Goal: Information Seeking & Learning: Check status

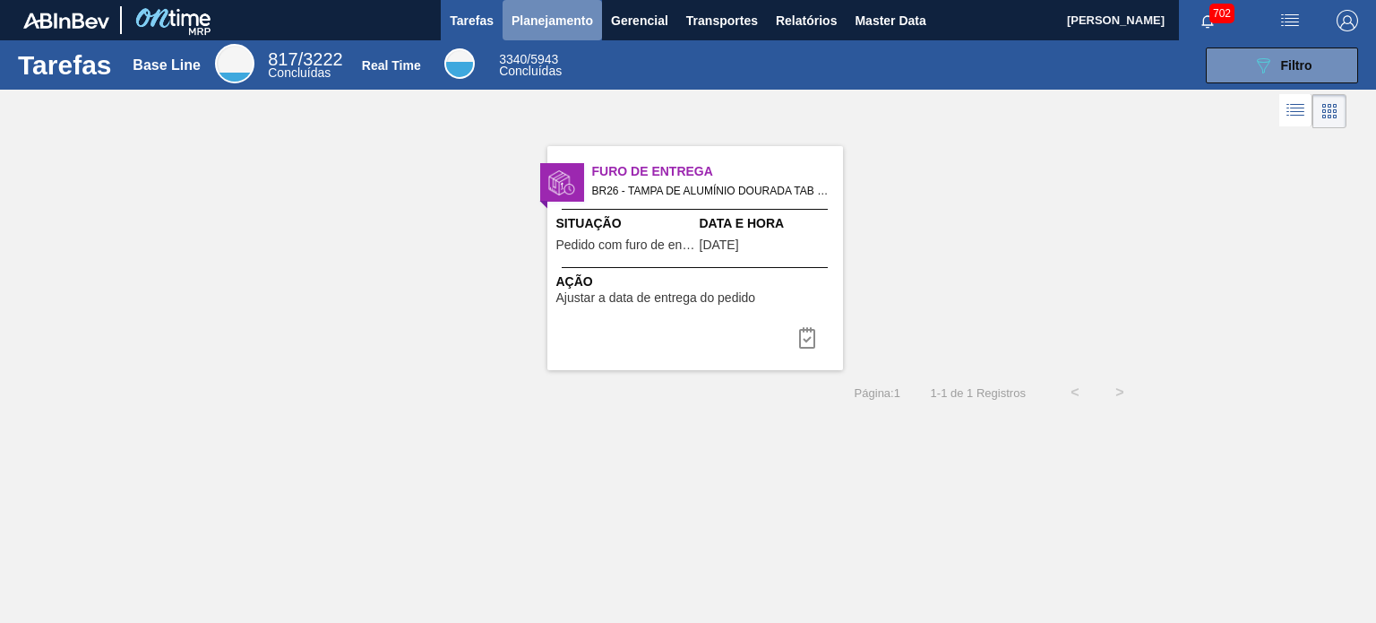
click at [581, 22] on span "Planejamento" at bounding box center [553, 21] width 82 height 22
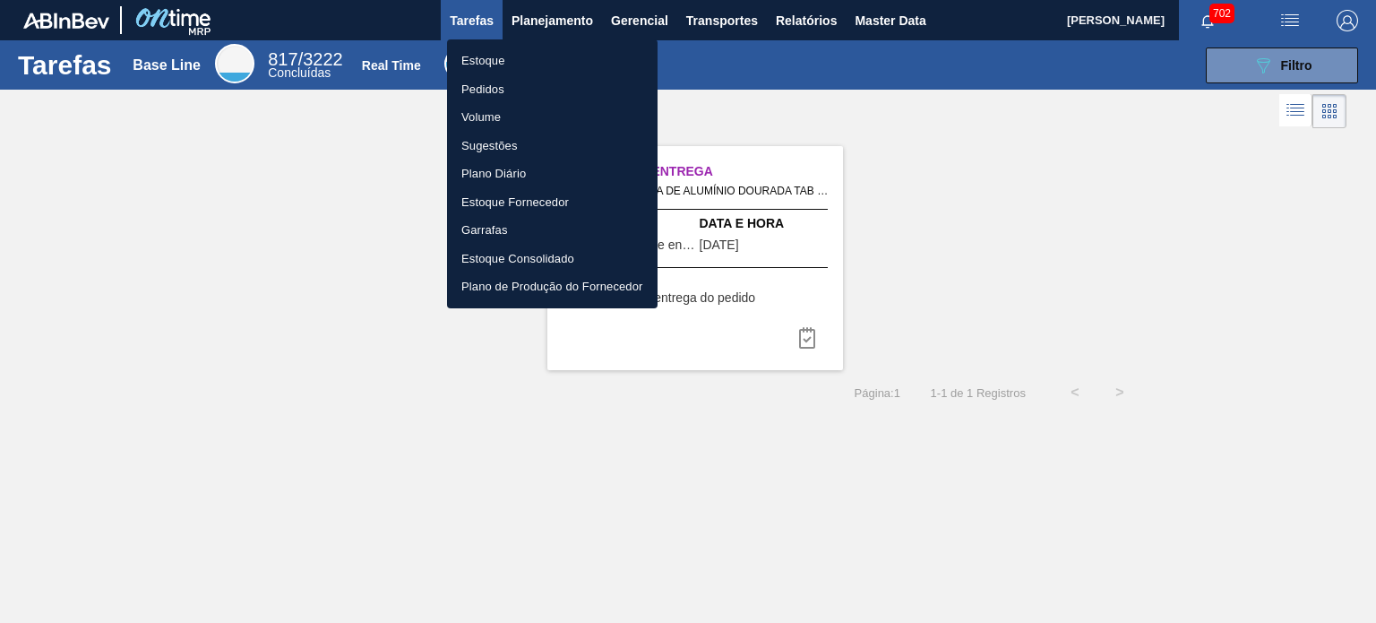
click at [489, 60] on li "Estoque" at bounding box center [552, 61] width 211 height 29
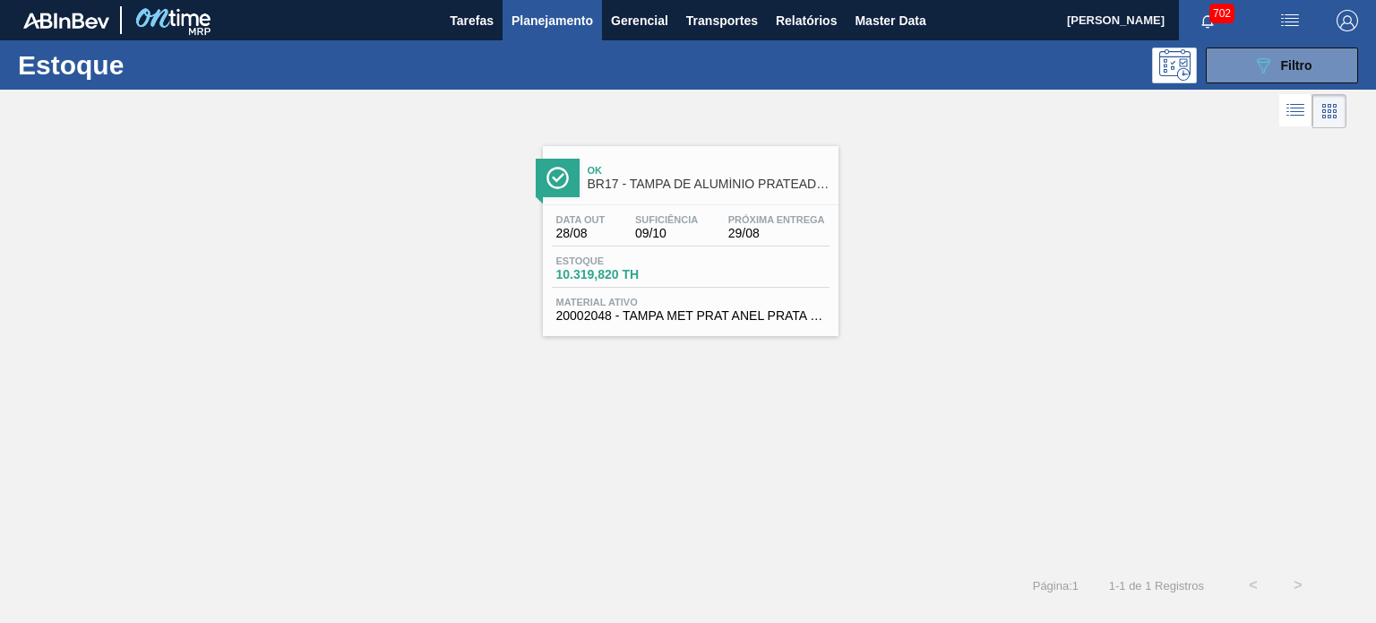
click at [1225, 15] on span "702" at bounding box center [1221, 14] width 25 height 20
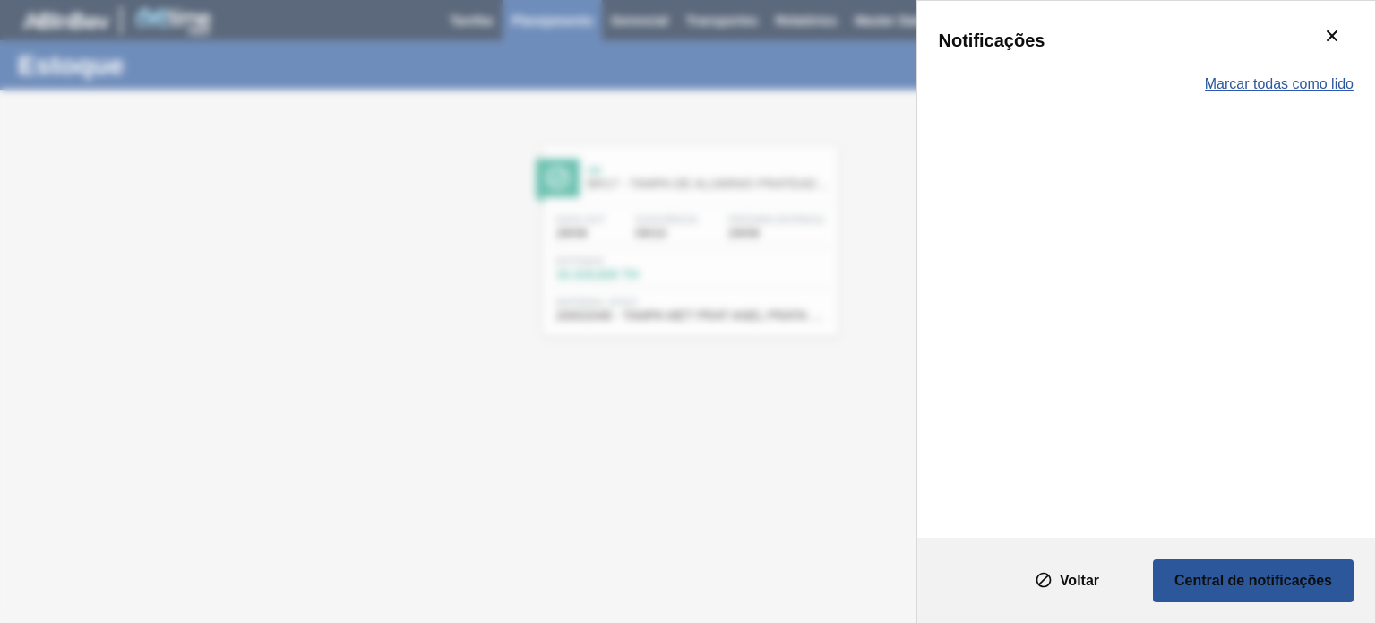
click at [1286, 89] on span "Marcar todas como lido" at bounding box center [1279, 84] width 149 height 16
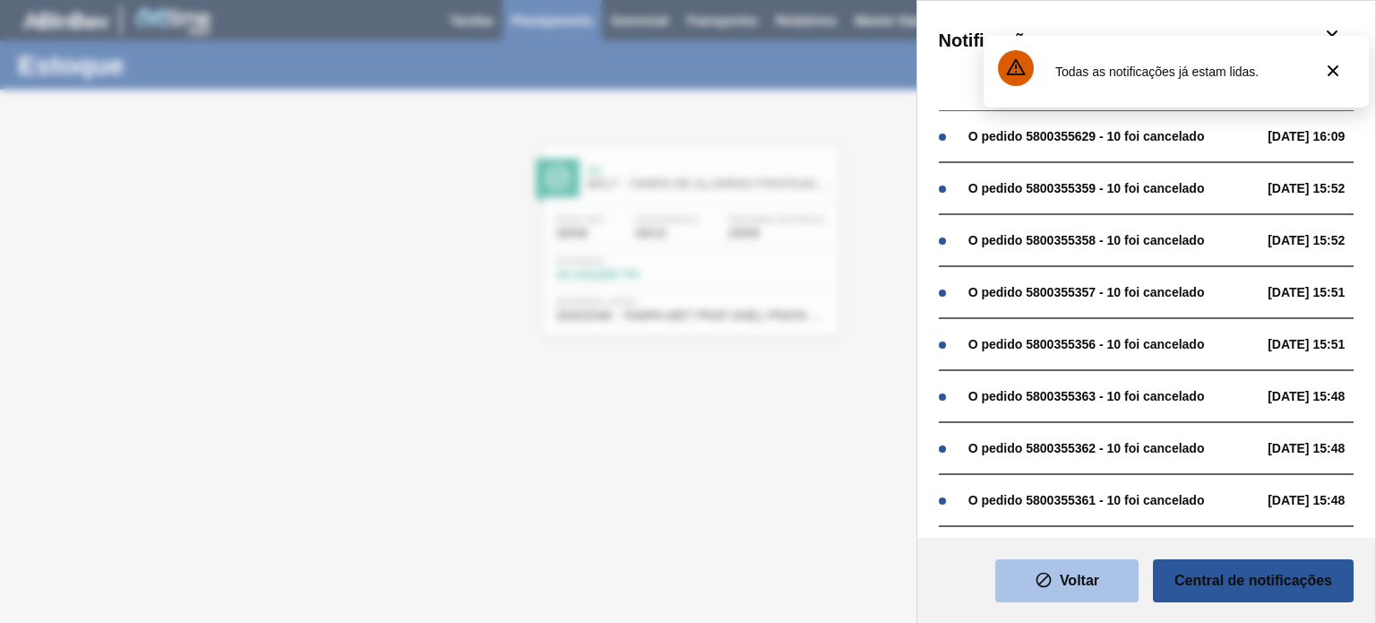
click at [1056, 574] on button "Voltar" at bounding box center [1066, 580] width 143 height 43
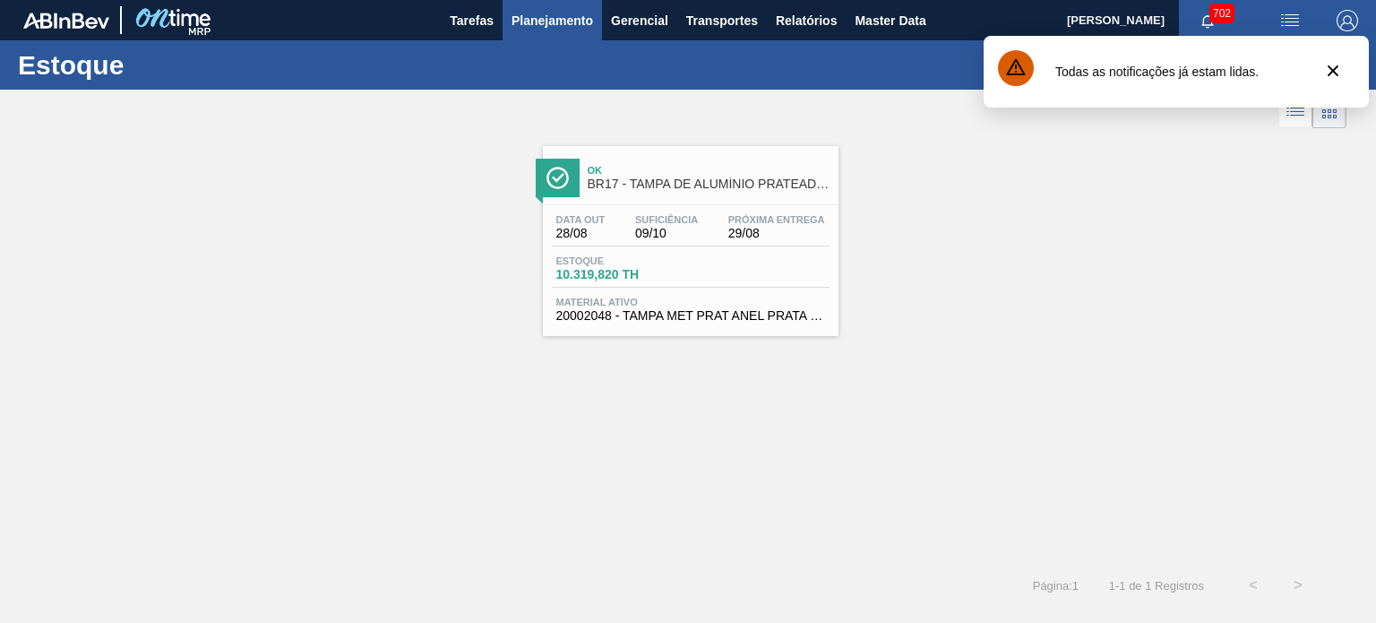
click at [931, 369] on div "Ok BR17 - TAMPA DE ALUMÍNIO PRATEADA MINAS Data out 28/08 Suficiência 09/10 Pró…" at bounding box center [688, 348] width 1376 height 430
drag, startPoint x: 1333, startPoint y: 69, endPoint x: 1344, endPoint y: 67, distance: 10.9
click at [1333, 68] on icon "botão de ícone" at bounding box center [1333, 70] width 11 height 11
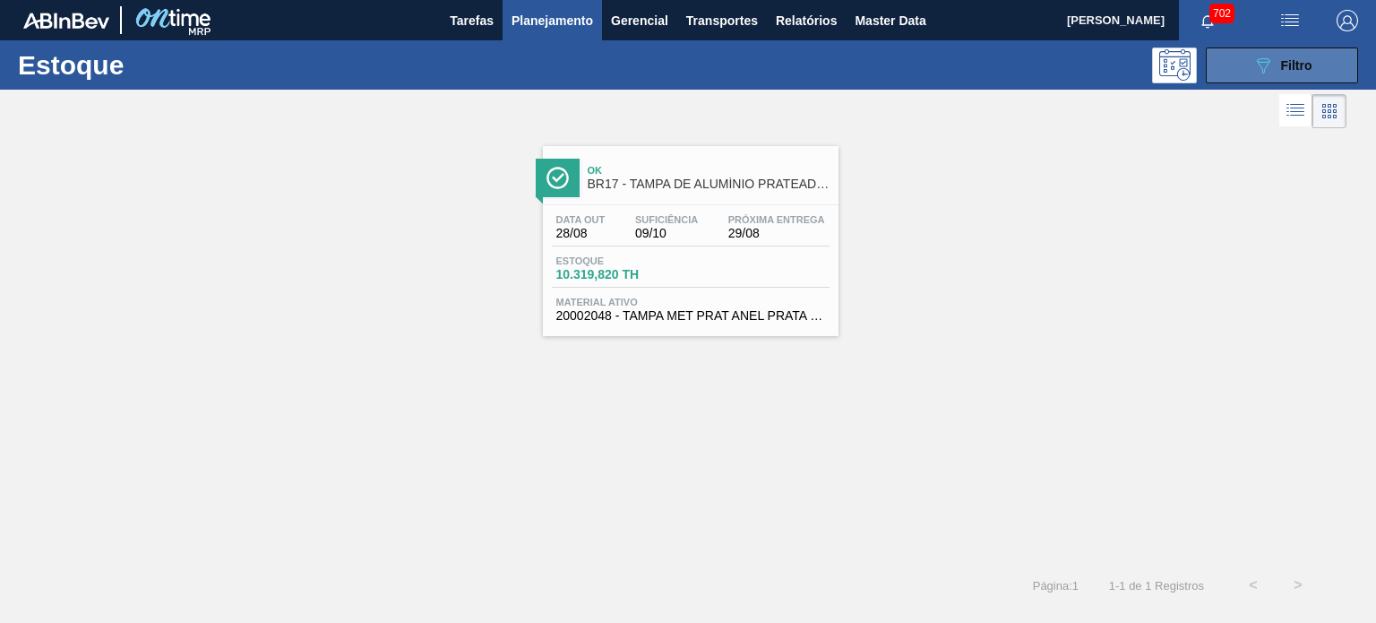
click at [1291, 67] on span "Filtro" at bounding box center [1296, 65] width 31 height 14
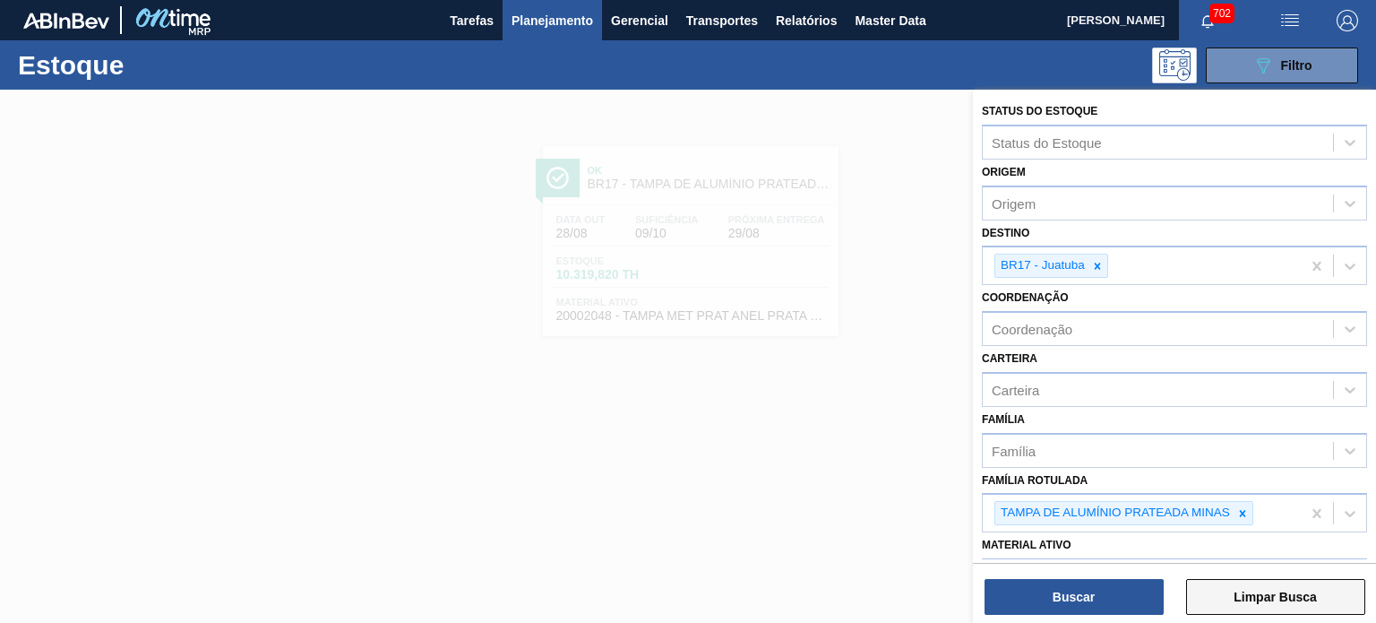
click at [1222, 599] on button "Limpar Busca" at bounding box center [1275, 597] width 179 height 36
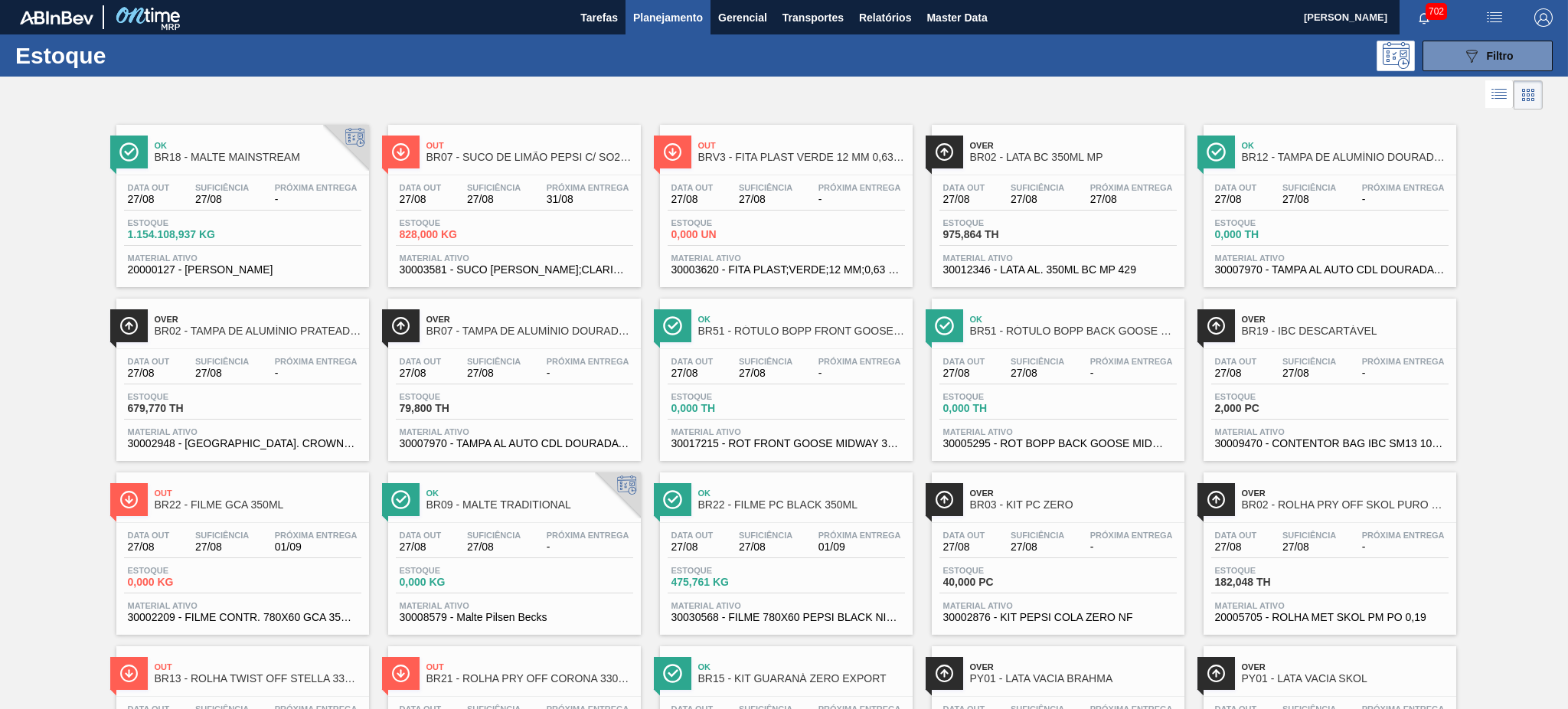
drag, startPoint x: 1157, startPoint y: 0, endPoint x: 1061, endPoint y: 85, distance: 128.2
click at [1060, 84] on div at bounding box center [771, 95] width 1542 height 37
click at [1175, 23] on span "button" at bounding box center [1424, 17] width 12 height 12
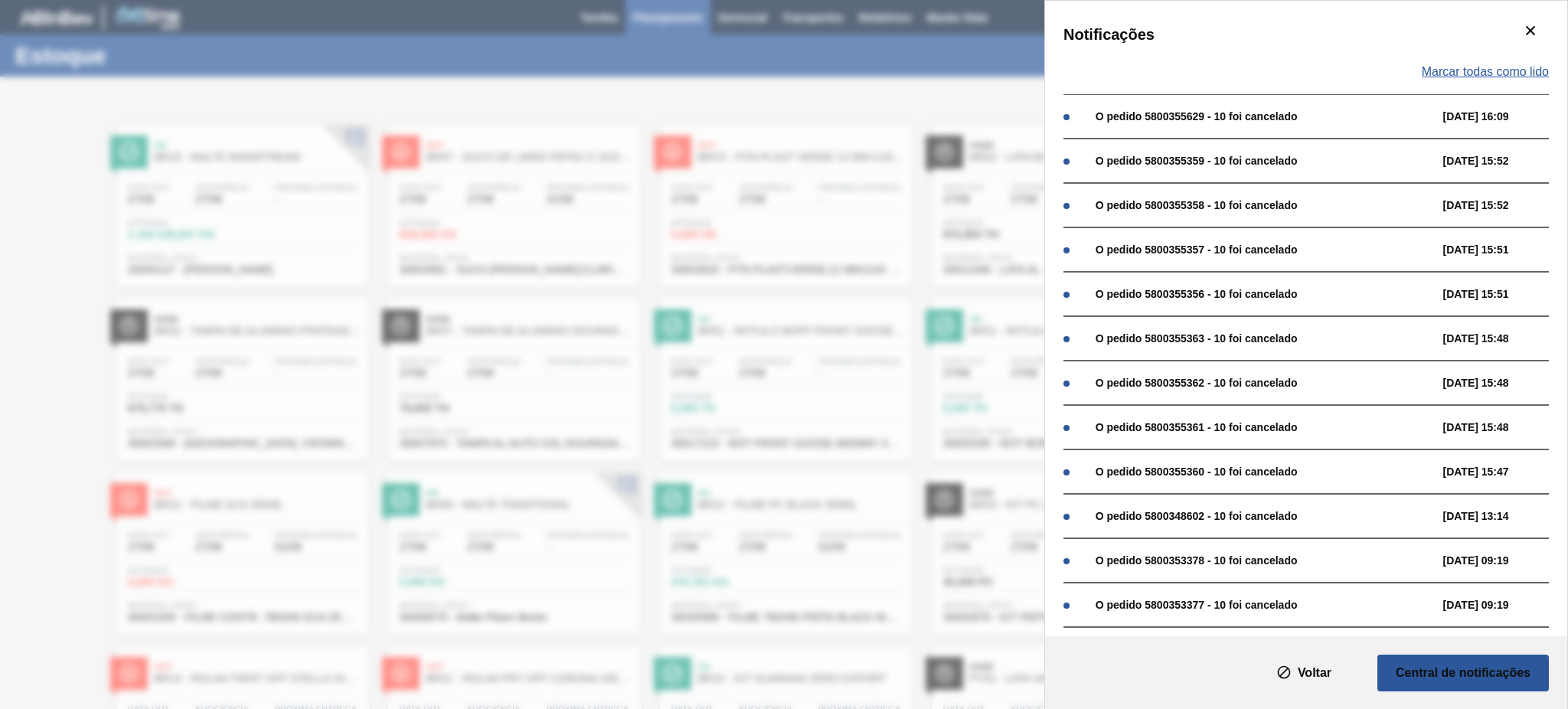
click at [1175, 77] on span "Marcar todas como lido" at bounding box center [1485, 72] width 127 height 14
click at [1175, 66] on span "Marcar todas como lido" at bounding box center [1485, 72] width 127 height 14
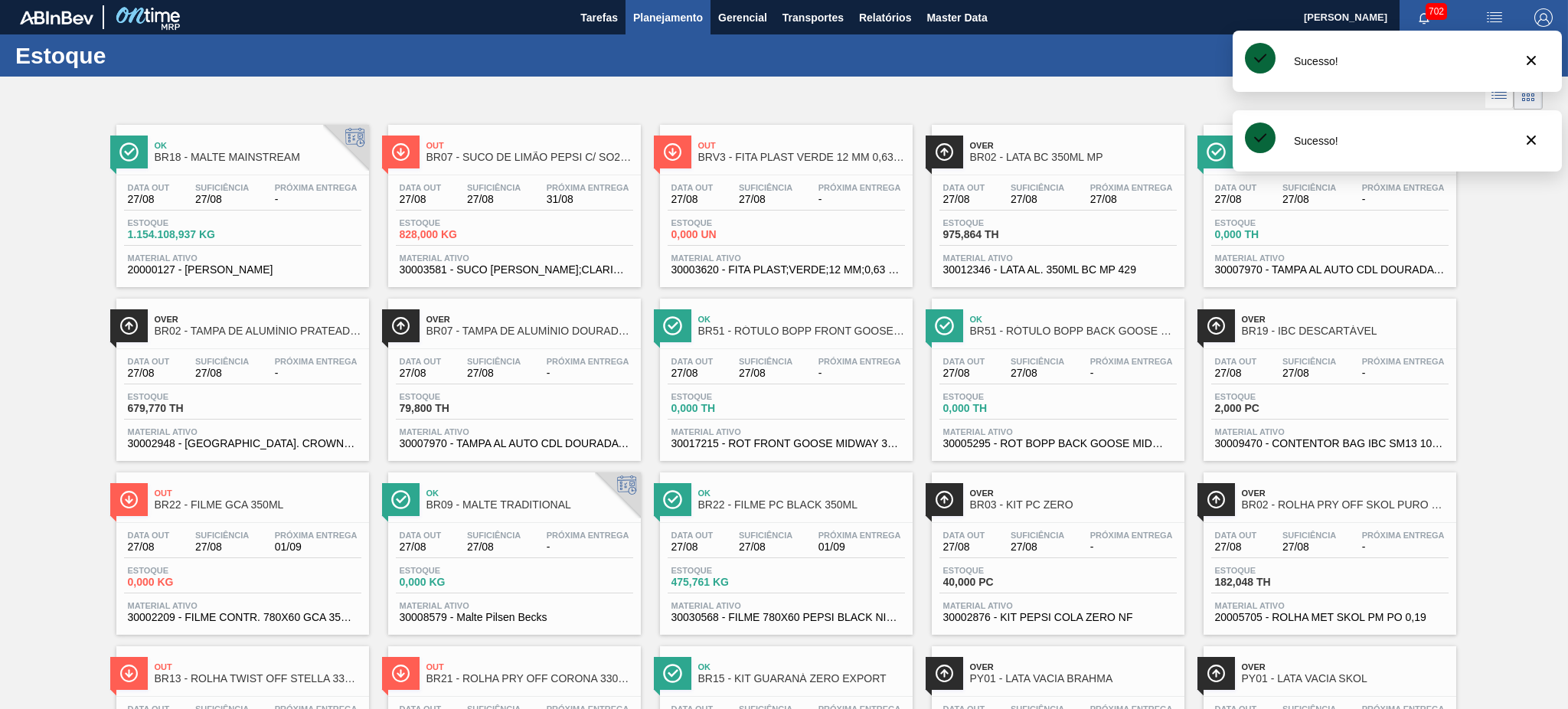
click at [1165, 73] on div "Estoque 089F7B8B-B2A5-4AFE-B5C0-19BA573D28AC Filtro" at bounding box center [784, 55] width 1568 height 42
click at [1175, 60] on icon "botão de ícone" at bounding box center [1531, 61] width 19 height 19
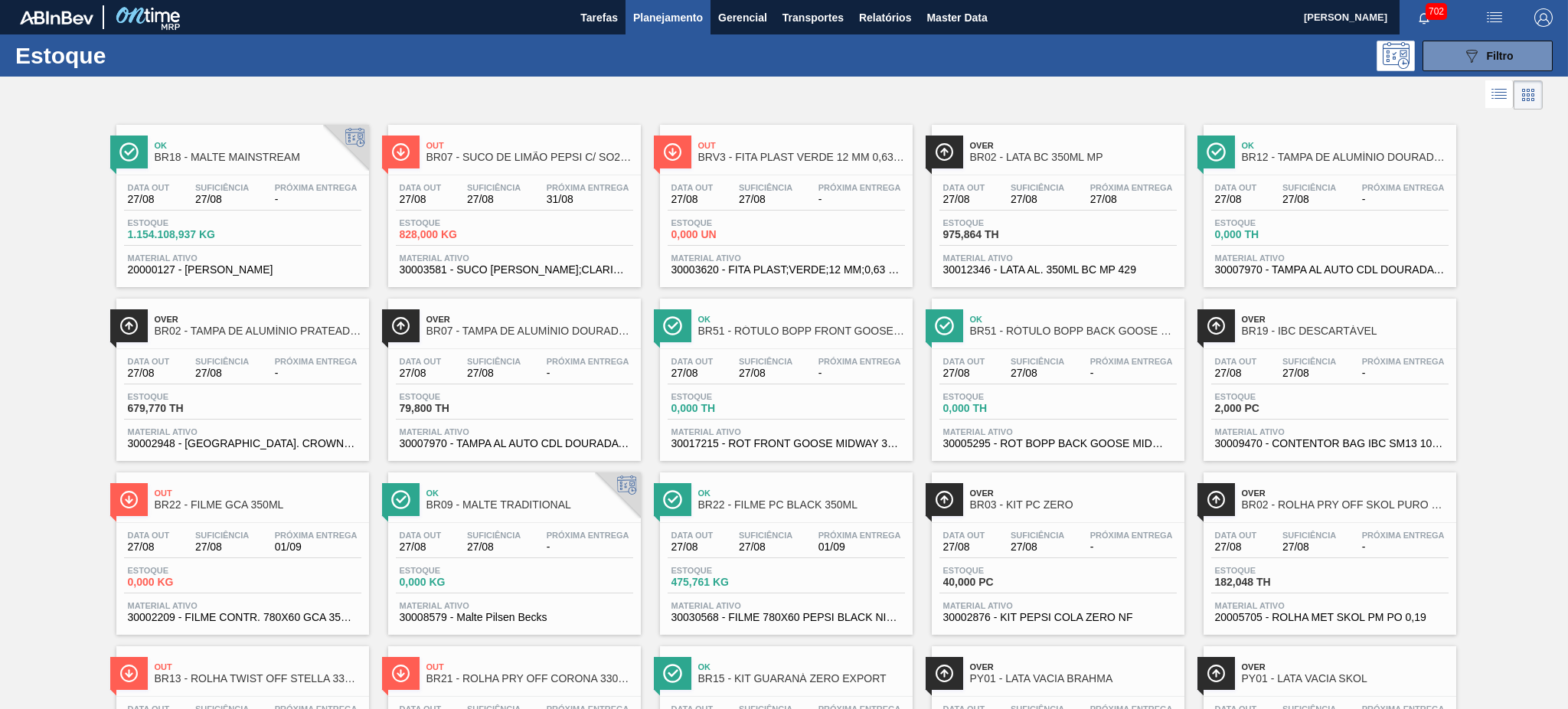
click at [1148, 56] on div "089F7B8B-B2A5-4AFE-B5C0-19BA573D28AC Filtro" at bounding box center [902, 56] width 1313 height 31
